Goal: Find specific page/section: Find specific page/section

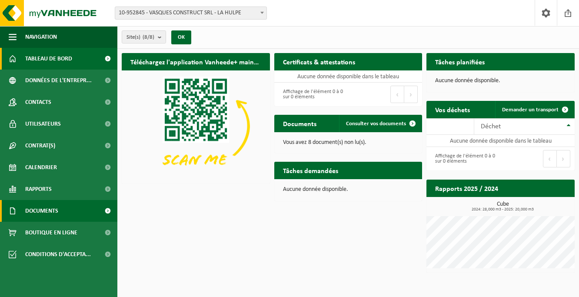
click at [46, 213] on span "Documents" at bounding box center [41, 211] width 33 height 22
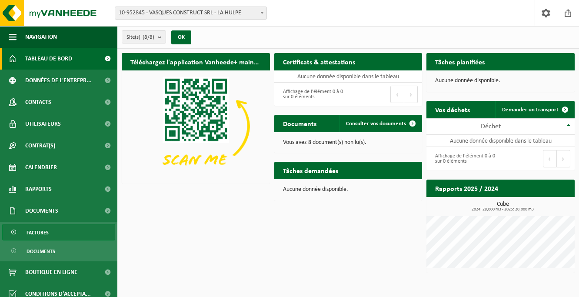
click at [47, 230] on span "Factures" at bounding box center [38, 232] width 22 height 17
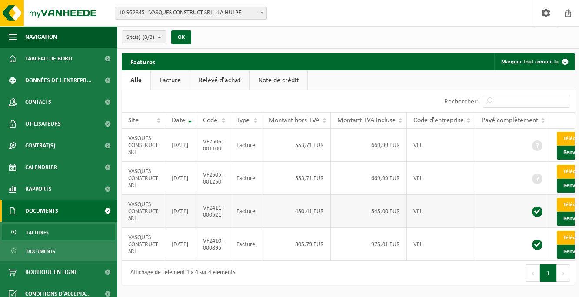
scroll to position [26, 0]
click at [562, 276] on button "Suivant" at bounding box center [563, 272] width 13 height 17
click at [549, 276] on button "1" at bounding box center [548, 272] width 17 height 17
click at [175, 84] on link "Facture" at bounding box center [170, 80] width 39 height 20
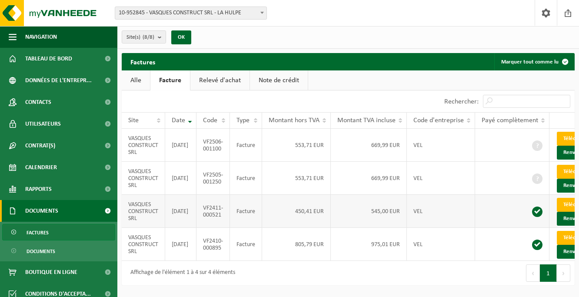
scroll to position [26, 0]
click at [246, 204] on td "Facture" at bounding box center [246, 211] width 32 height 33
